Goal: Task Accomplishment & Management: Complete application form

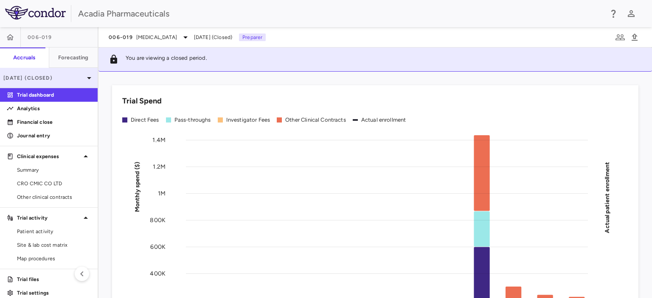
click at [70, 77] on p "[DATE] (Closed)" at bounding box center [43, 78] width 81 height 8
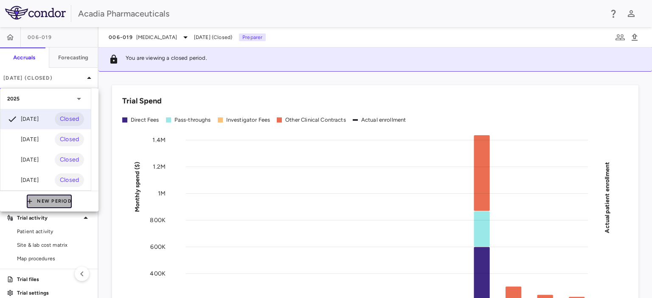
click at [38, 199] on button "New Period" at bounding box center [49, 202] width 45 height 14
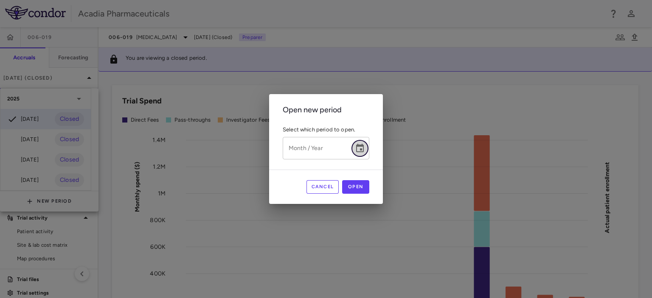
click at [360, 147] on icon "Choose date" at bounding box center [360, 148] width 10 height 10
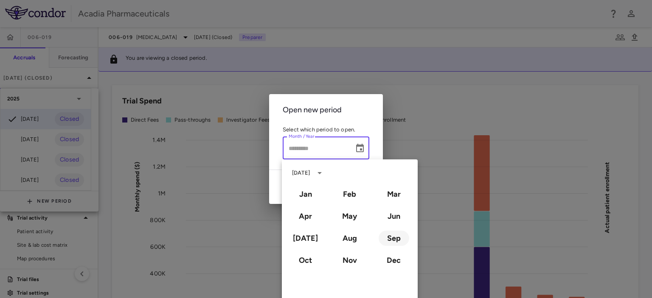
click at [396, 244] on button "Sep" at bounding box center [394, 238] width 31 height 15
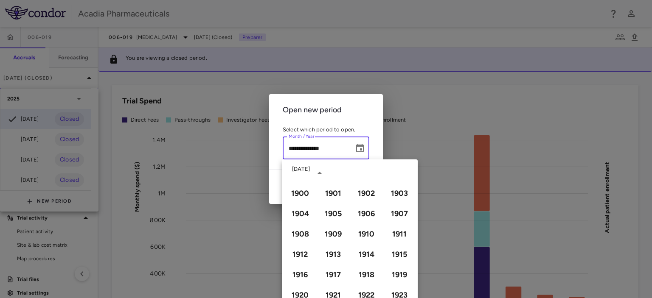
type input "**********"
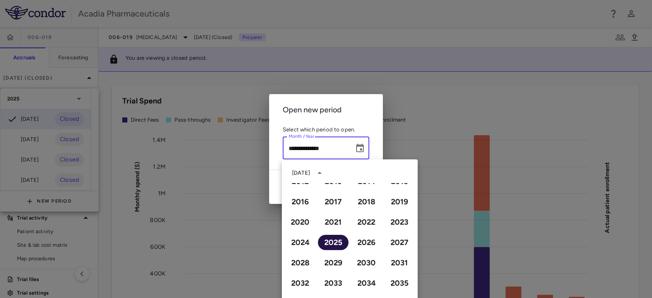
click at [335, 244] on button "2025" at bounding box center [333, 242] width 31 height 15
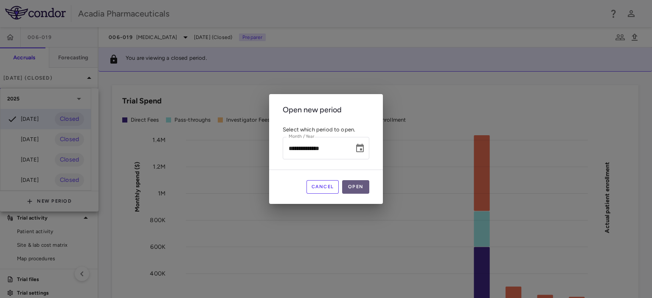
click at [358, 187] on button "Open" at bounding box center [355, 187] width 27 height 14
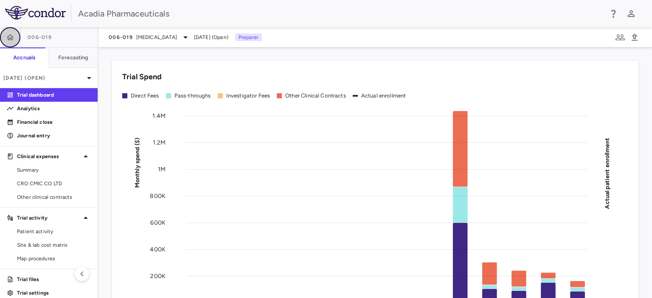
click at [7, 36] on icon "button" at bounding box center [10, 37] width 8 height 8
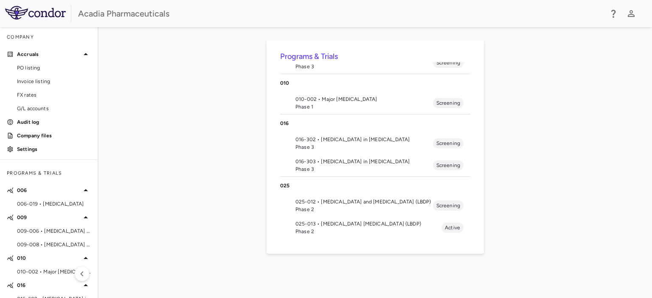
scroll to position [95, 0]
click at [333, 136] on span "016-302 • [MEDICAL_DATA] in [MEDICAL_DATA]" at bounding box center [364, 139] width 138 height 8
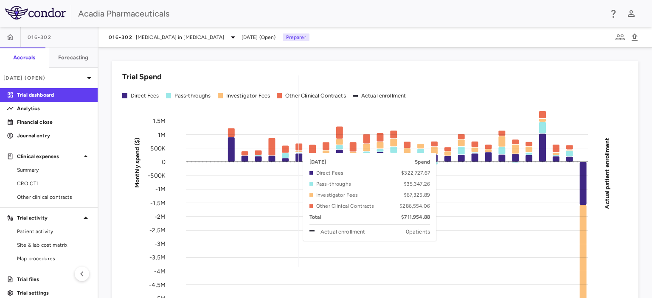
scroll to position [35, 0]
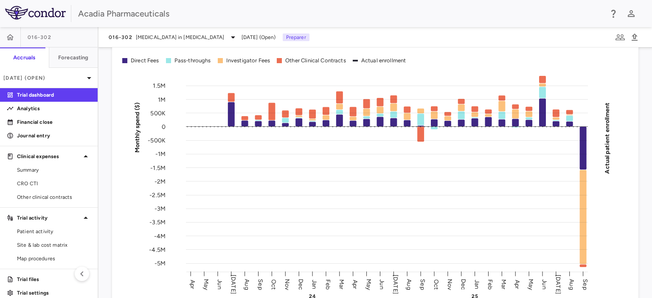
click at [100, 89] on div "Trial Spend Direct Fees Pass-throughs Investigator Fees Other Clinical Contract…" at bounding box center [374, 173] width 553 height 251
click at [37, 117] on link "Financial close" at bounding box center [49, 122] width 98 height 13
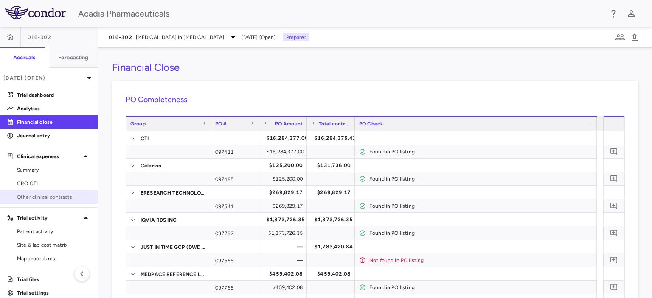
click at [54, 198] on span "Other clinical contracts" at bounding box center [54, 198] width 74 height 8
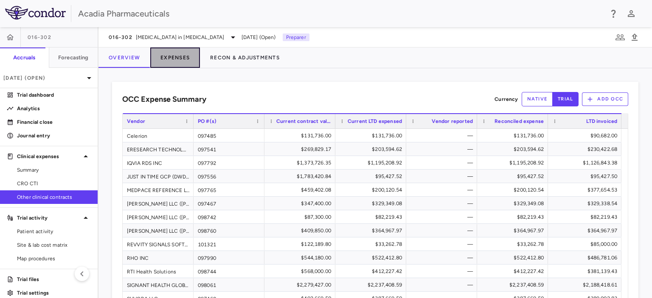
click at [175, 56] on button "Expenses" at bounding box center [175, 58] width 50 height 20
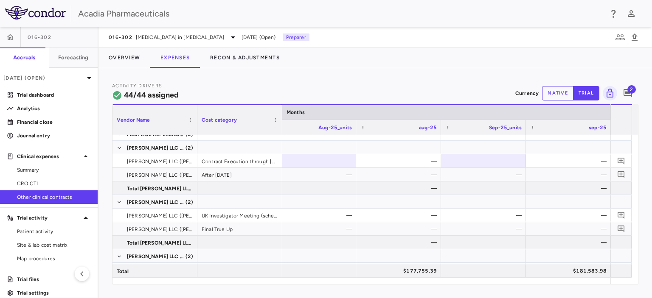
click at [559, 96] on button "native" at bounding box center [557, 93] width 31 height 14
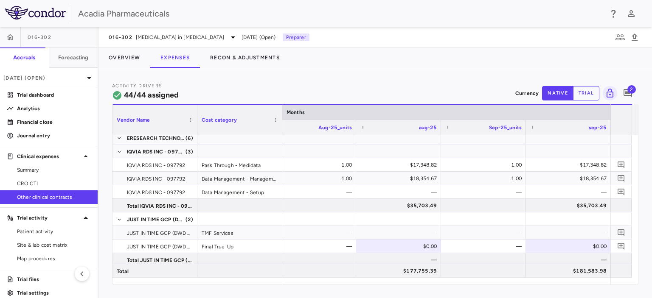
click at [83, 31] on div "016-302" at bounding box center [49, 37] width 98 height 20
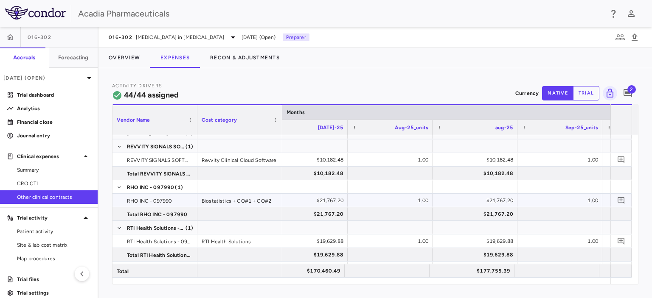
scroll to position [0, 5596]
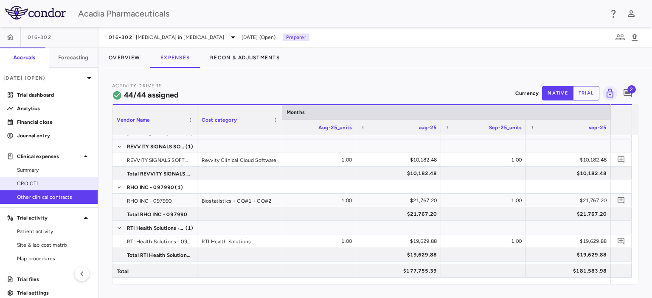
click at [33, 183] on span "CRO CTI" at bounding box center [54, 184] width 74 height 8
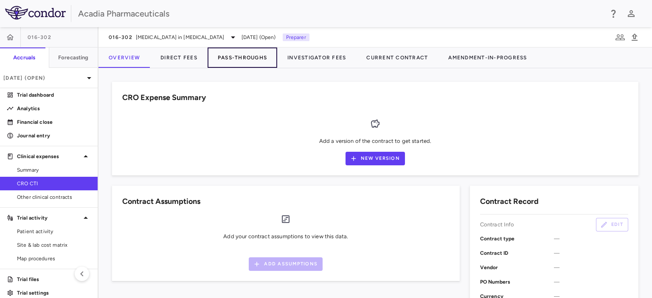
click at [242, 54] on button "Pass-Throughs" at bounding box center [243, 58] width 70 height 20
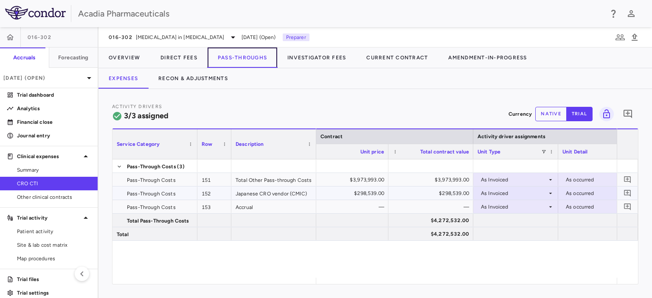
scroll to position [0, 370]
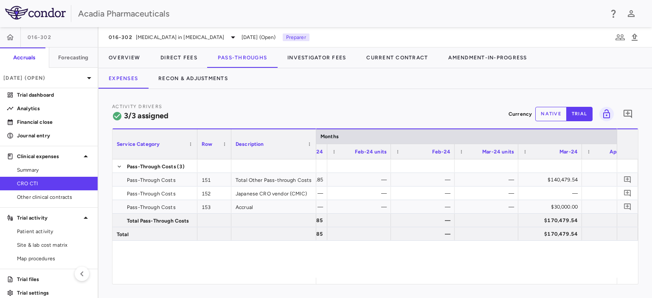
click at [551, 114] on button "native" at bounding box center [550, 114] width 31 height 14
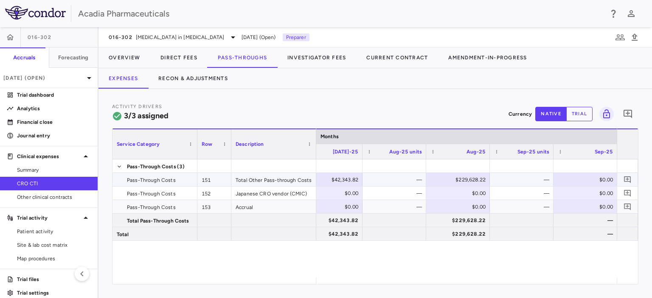
click at [593, 180] on div "$0.00" at bounding box center [587, 180] width 52 height 14
type input "********"
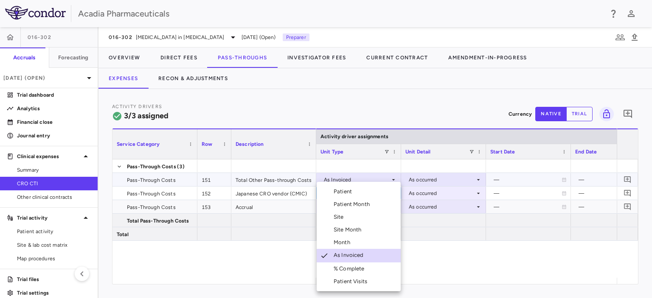
click at [479, 261] on div at bounding box center [326, 149] width 652 height 298
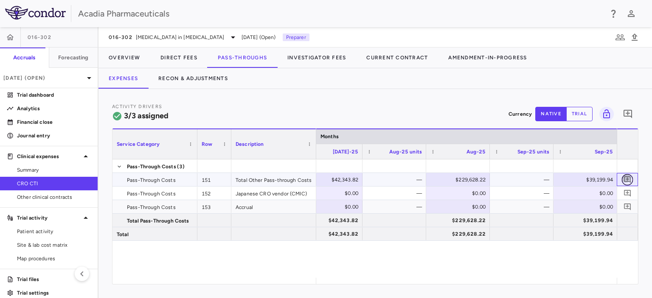
click at [626, 180] on icon "Add comment" at bounding box center [628, 180] width 8 height 8
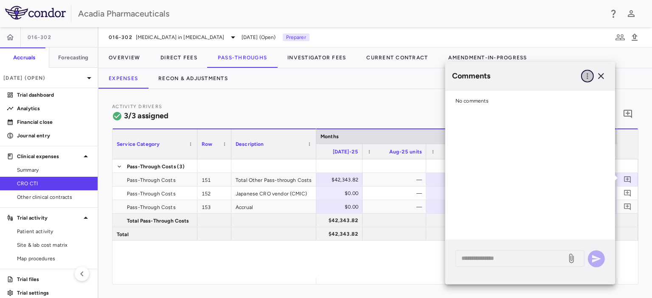
click at [584, 77] on icon "button" at bounding box center [587, 76] width 8 height 8
click at [539, 93] on div "Show prior period comments" at bounding box center [544, 93] width 100 height 15
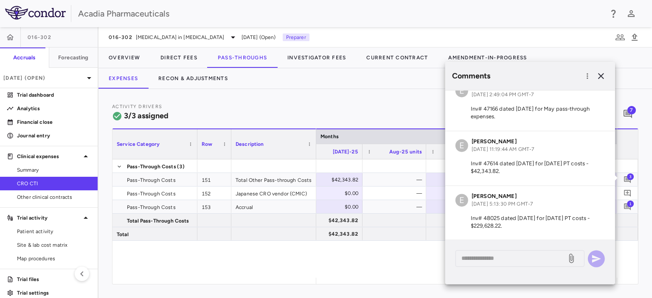
drag, startPoint x: 470, startPoint y: 218, endPoint x: 530, endPoint y: 225, distance: 60.2
click at [530, 225] on p "Inv# 48025 dated [DATE] for [DATE] PT costs - $229,628.22." at bounding box center [529, 222] width 149 height 15
copy p "Inv# 48025 dated [DATE] for [DATE] PT costs - $229,628.22."
click at [505, 256] on textarea at bounding box center [510, 258] width 99 height 9
paste textarea "**********"
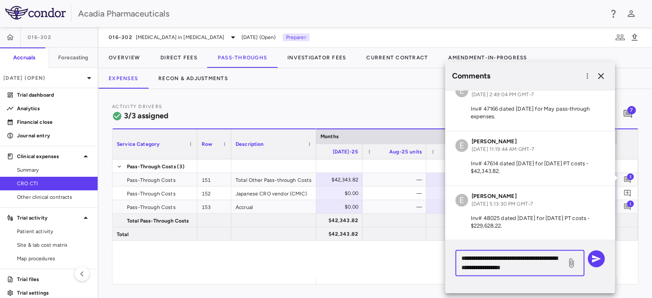
click at [491, 261] on textarea "**********" at bounding box center [510, 263] width 99 height 19
click at [515, 258] on textarea "**********" at bounding box center [510, 263] width 99 height 19
click at [558, 258] on textarea "**********" at bounding box center [510, 263] width 99 height 19
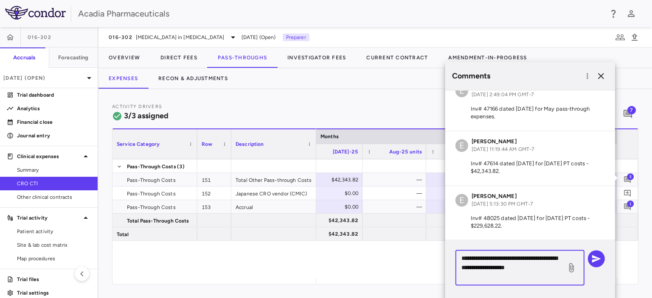
click at [493, 275] on textarea "**********" at bounding box center [510, 268] width 99 height 28
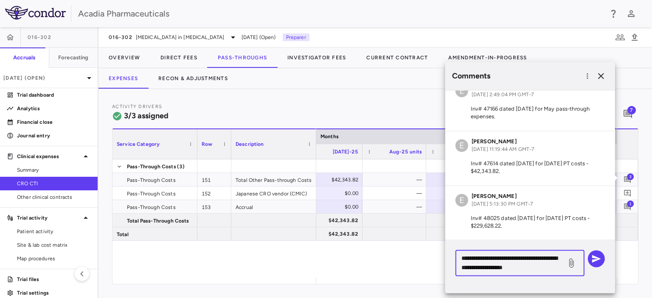
type textarea "**********"
click at [595, 256] on icon "button" at bounding box center [596, 259] width 9 height 8
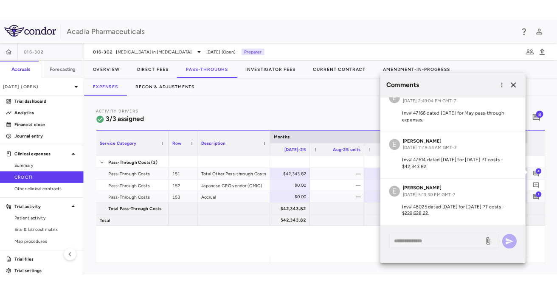
scroll to position [69, 0]
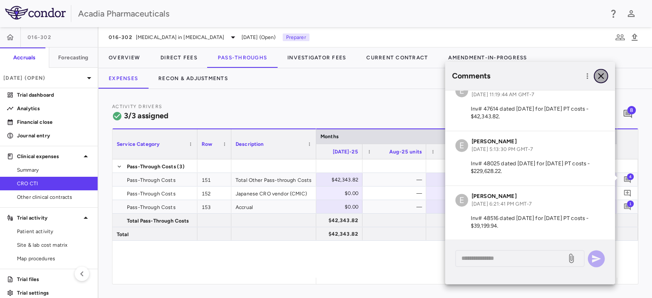
click at [601, 77] on icon "button" at bounding box center [601, 76] width 10 height 10
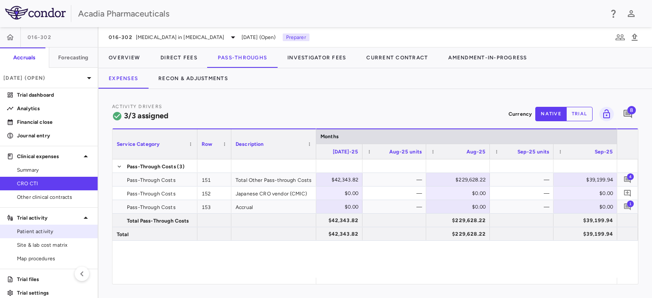
click at [42, 230] on span "Patient activity" at bounding box center [54, 232] width 74 height 8
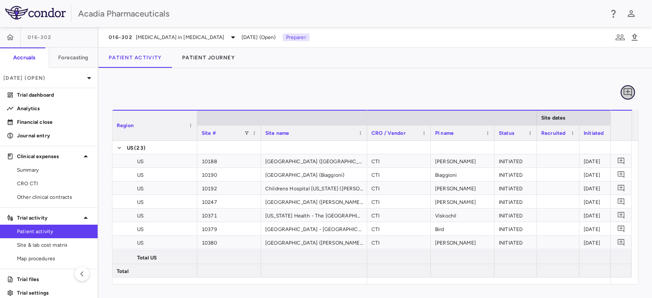
click at [630, 91] on icon "Add comment" at bounding box center [628, 92] width 10 height 10
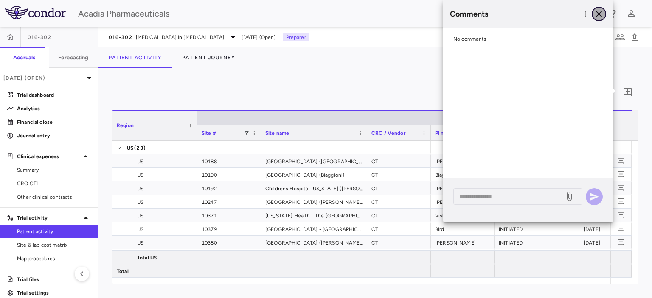
click at [596, 13] on icon "button" at bounding box center [599, 14] width 10 height 10
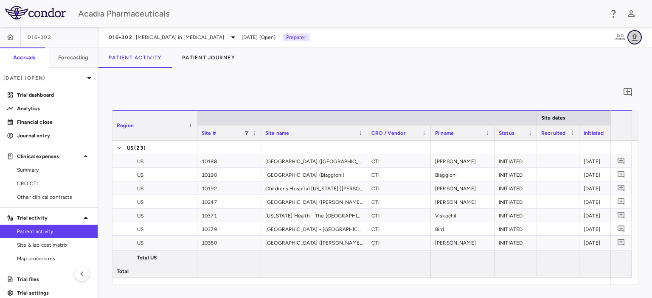
click at [632, 34] on icon "button" at bounding box center [634, 37] width 10 height 10
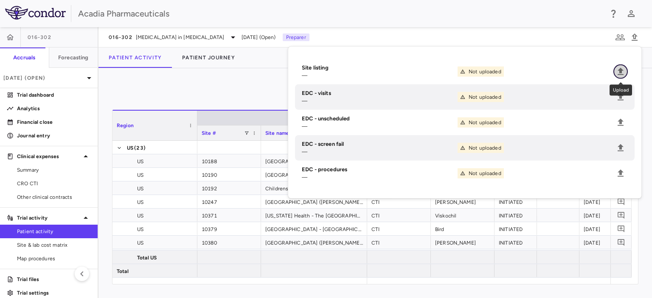
click at [619, 71] on icon "Upload" at bounding box center [621, 71] width 6 height 7
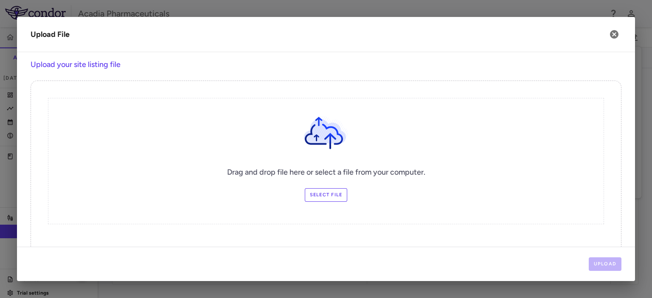
click at [331, 195] on label "Select file" at bounding box center [326, 195] width 43 height 14
click at [0, 0] on input "Select file" at bounding box center [0, 0] width 0 height 0
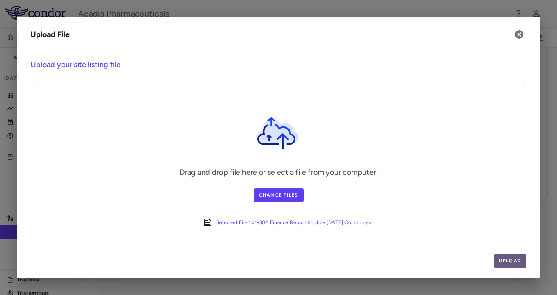
click at [507, 259] on button "Upload" at bounding box center [510, 261] width 33 height 14
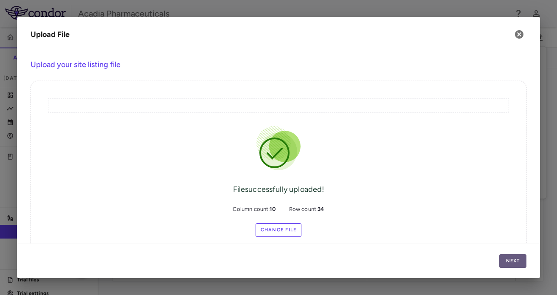
click at [515, 259] on button "Next" at bounding box center [512, 261] width 27 height 14
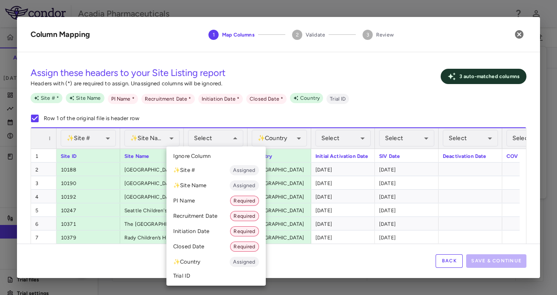
click at [207, 198] on li "PI Name Required" at bounding box center [215, 200] width 99 height 15
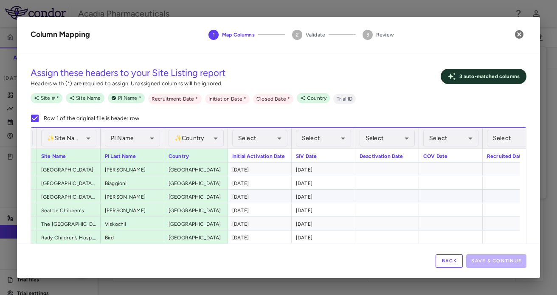
scroll to position [0, 84]
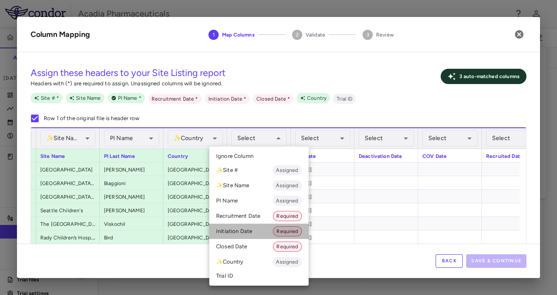
click at [239, 236] on li "Initiation Date Required" at bounding box center [258, 231] width 99 height 15
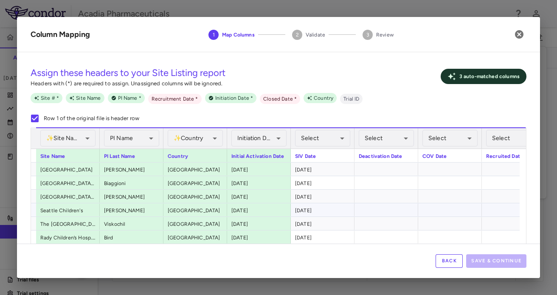
scroll to position [0, 180]
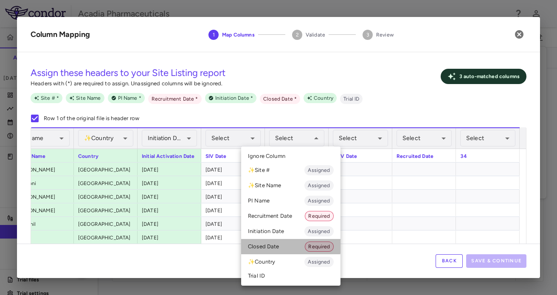
click at [284, 246] on li "Closed Date Required" at bounding box center [290, 246] width 99 height 15
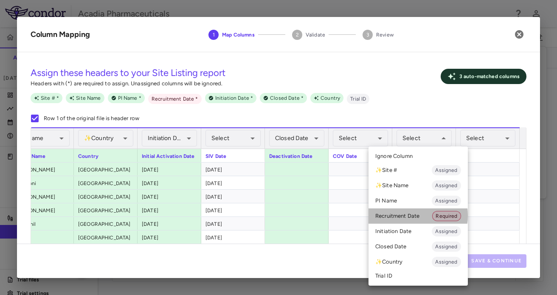
click at [404, 216] on li "Recruitment Date Required" at bounding box center [417, 215] width 99 height 15
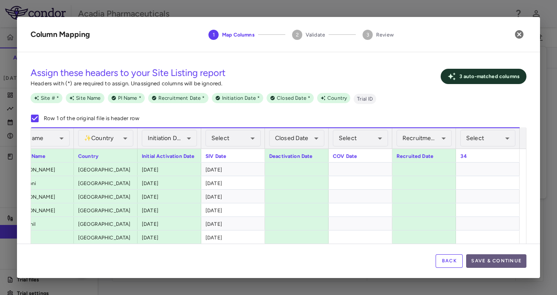
click at [500, 260] on button "Save & Continue" at bounding box center [496, 261] width 60 height 14
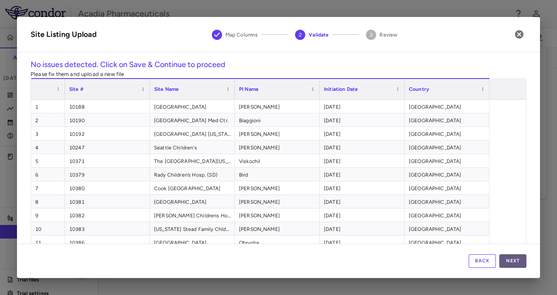
click at [514, 261] on button "Next" at bounding box center [512, 261] width 27 height 14
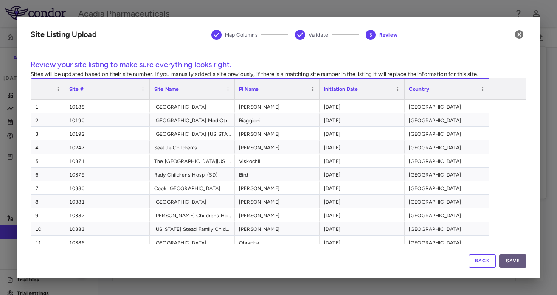
click at [511, 263] on button "Save" at bounding box center [512, 261] width 27 height 14
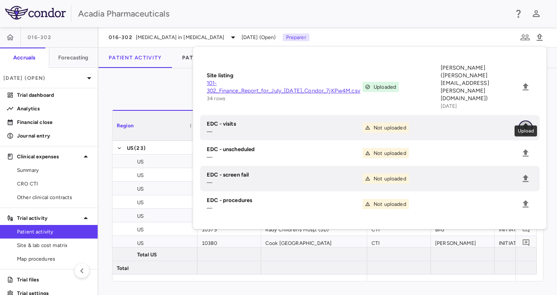
click at [528, 123] on icon "Upload" at bounding box center [525, 128] width 10 height 10
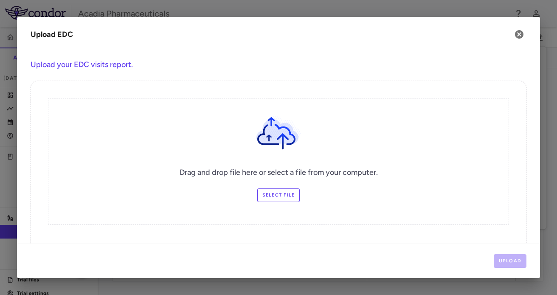
click at [270, 194] on label "Select file" at bounding box center [278, 195] width 43 height 14
click at [0, 0] on input "Select file" at bounding box center [0, 0] width 0 height 0
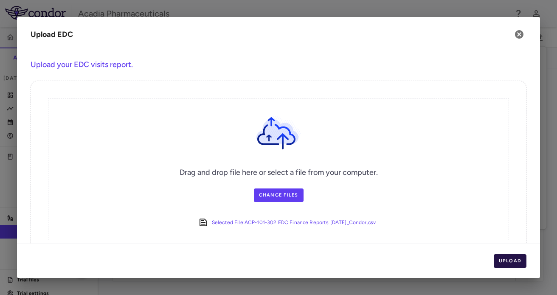
click at [505, 259] on button "Upload" at bounding box center [510, 261] width 33 height 14
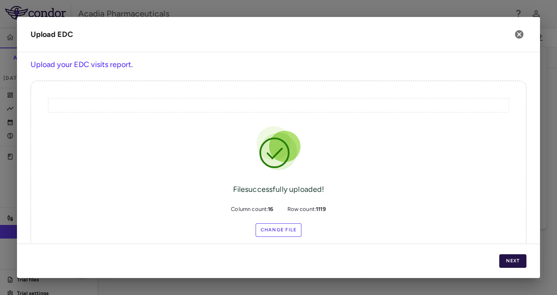
click at [517, 261] on button "Next" at bounding box center [512, 261] width 27 height 14
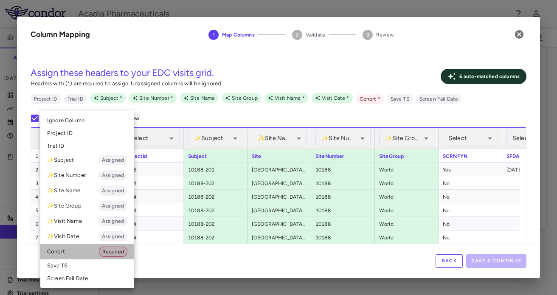
click at [80, 254] on li "Cohort Required" at bounding box center [87, 251] width 94 height 15
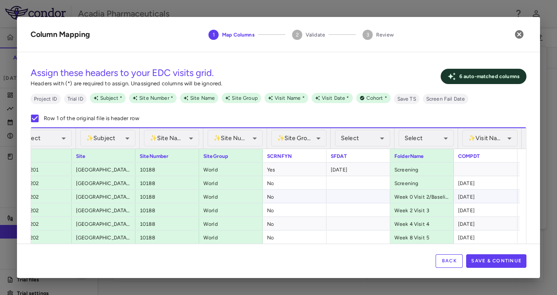
scroll to position [0, 176]
click at [366, 140] on div "Select" at bounding box center [358, 138] width 55 height 17
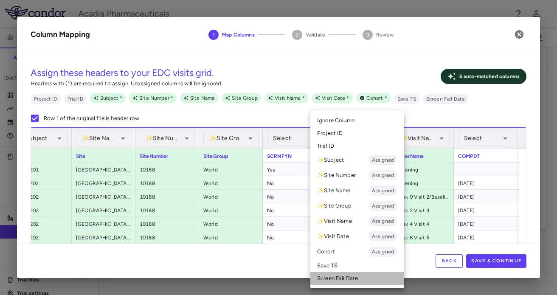
click at [342, 281] on li "Screen Fail Date" at bounding box center [357, 278] width 94 height 13
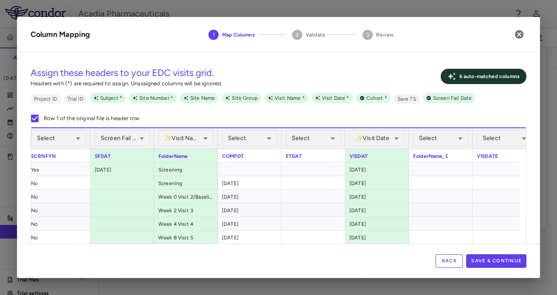
scroll to position [0, 412]
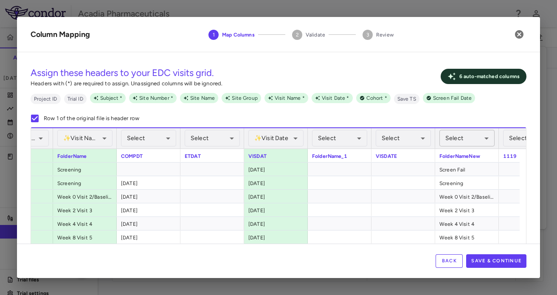
click at [468, 141] on div "Select" at bounding box center [466, 138] width 55 height 17
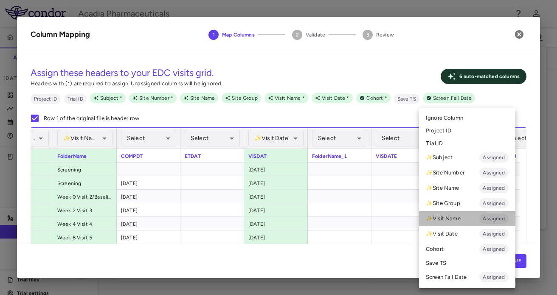
click at [453, 218] on li "✨ Visit Name Assigned" at bounding box center [467, 218] width 96 height 15
click at [459, 217] on li "✨ Visit Name Assigned" at bounding box center [467, 218] width 96 height 15
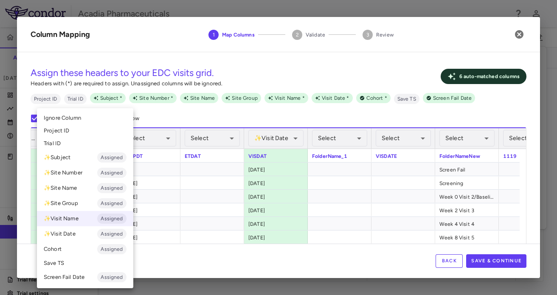
click at [79, 216] on li "✨ Visit Name Assigned" at bounding box center [85, 218] width 96 height 15
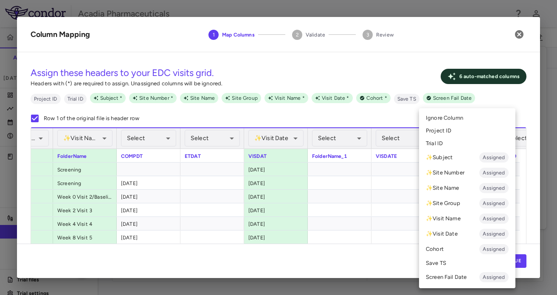
click at [451, 217] on li "✨ Visit Name Assigned" at bounding box center [467, 218] width 96 height 15
click at [450, 217] on li "✨ Visit Name Assigned" at bounding box center [467, 218] width 96 height 15
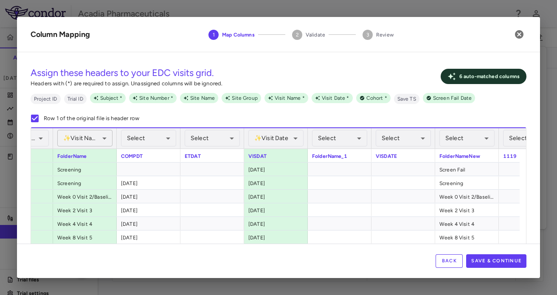
click at [109, 137] on div "✨ Visit Name Assigned" at bounding box center [84, 138] width 55 height 17
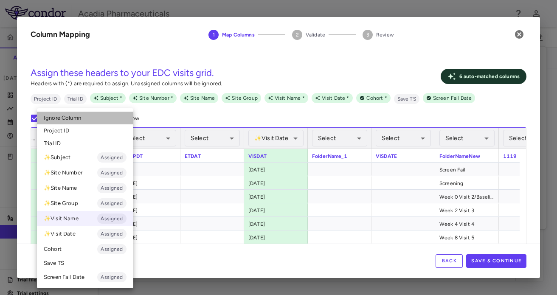
click at [83, 122] on li "Ignore Column" at bounding box center [85, 118] width 96 height 13
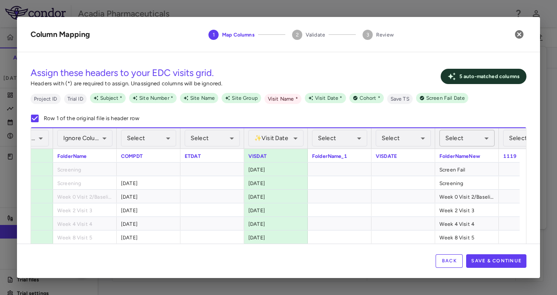
click at [466, 138] on div "Select" at bounding box center [466, 138] width 55 height 17
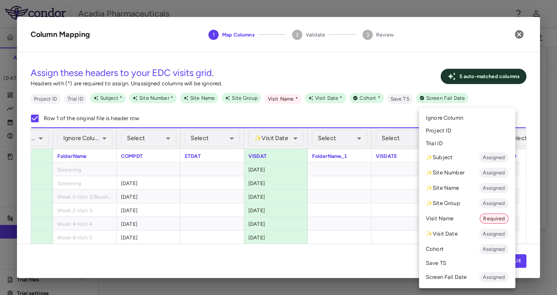
click at [436, 219] on li "Visit Name Required" at bounding box center [467, 218] width 96 height 15
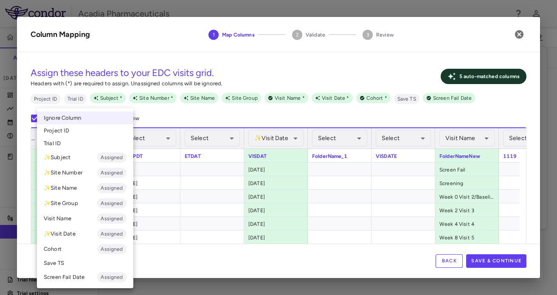
click at [207, 110] on div at bounding box center [278, 147] width 557 height 295
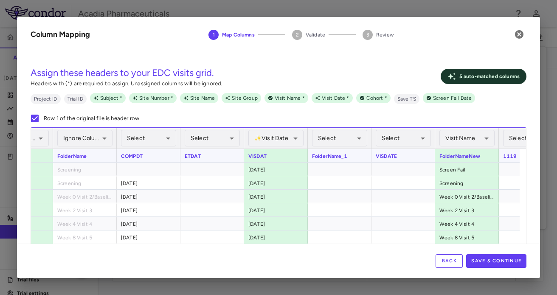
scroll to position [0, 562]
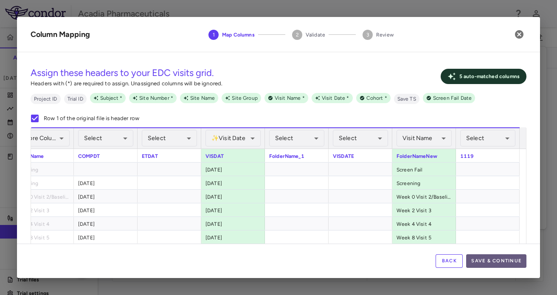
click at [506, 261] on button "Save & Continue" at bounding box center [496, 261] width 60 height 14
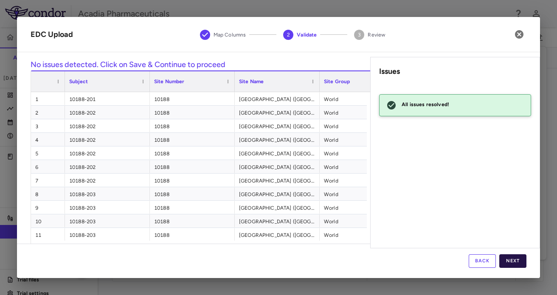
click at [509, 260] on button "Next" at bounding box center [512, 261] width 27 height 14
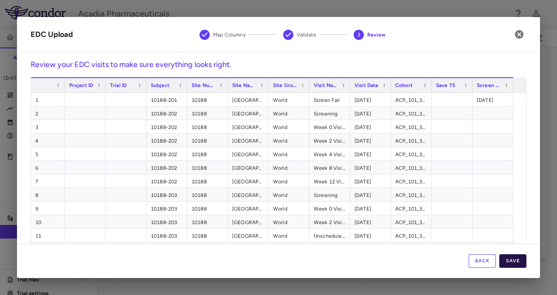
click at [517, 258] on button "Save" at bounding box center [512, 261] width 27 height 14
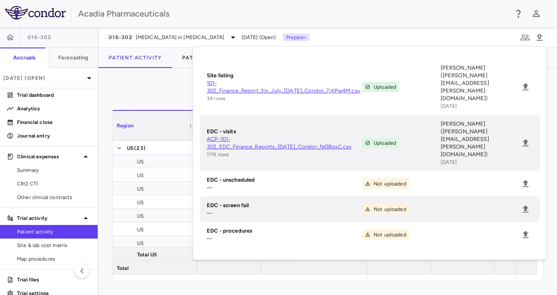
click at [383, 37] on div "016-302 [MEDICAL_DATA] in [MEDICAL_DATA] [DATE] (Open) Preparer" at bounding box center [327, 37] width 458 height 20
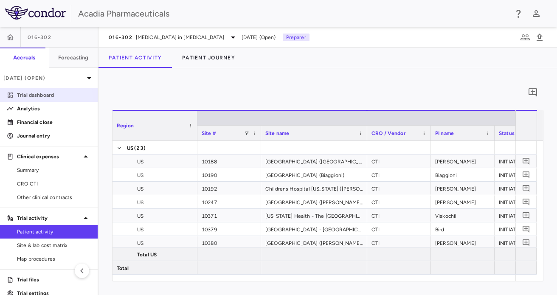
click at [46, 98] on p "Trial dashboard" at bounding box center [54, 95] width 74 height 8
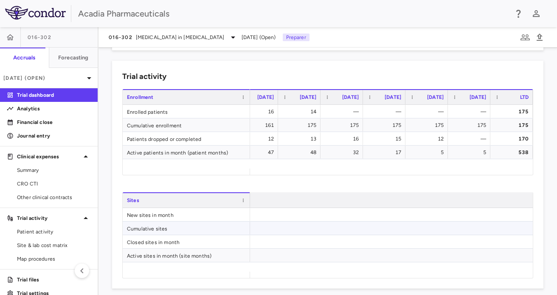
scroll to position [0, 1039]
